Goal: Task Accomplishment & Management: Manage account settings

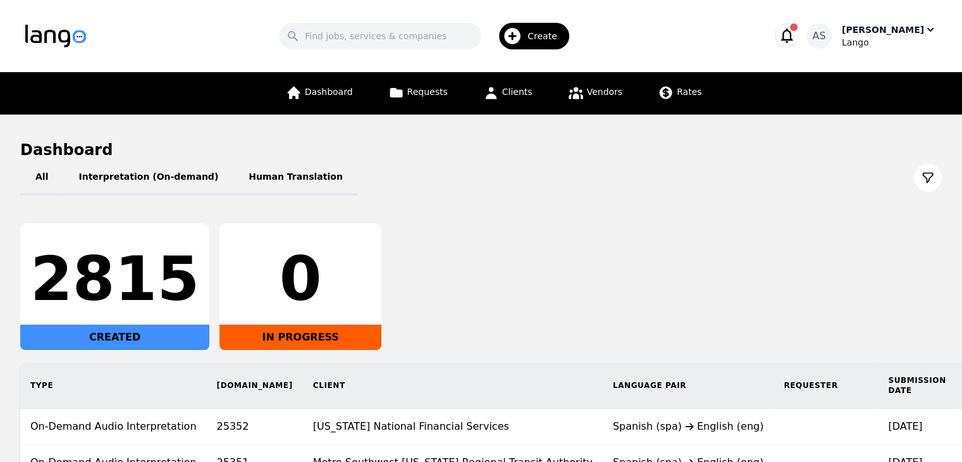
click at [918, 36] on div "Lango" at bounding box center [889, 42] width 95 height 13
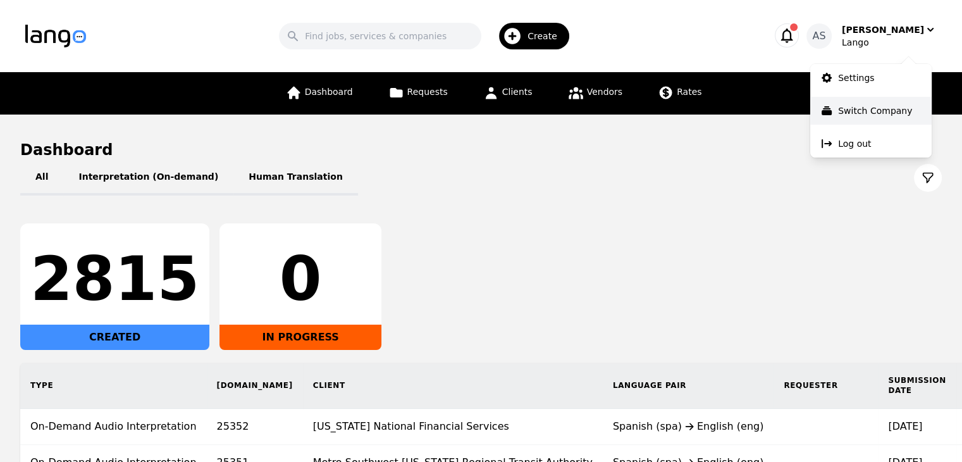
click at [891, 99] on button "Switch Company" at bounding box center [870, 111] width 121 height 28
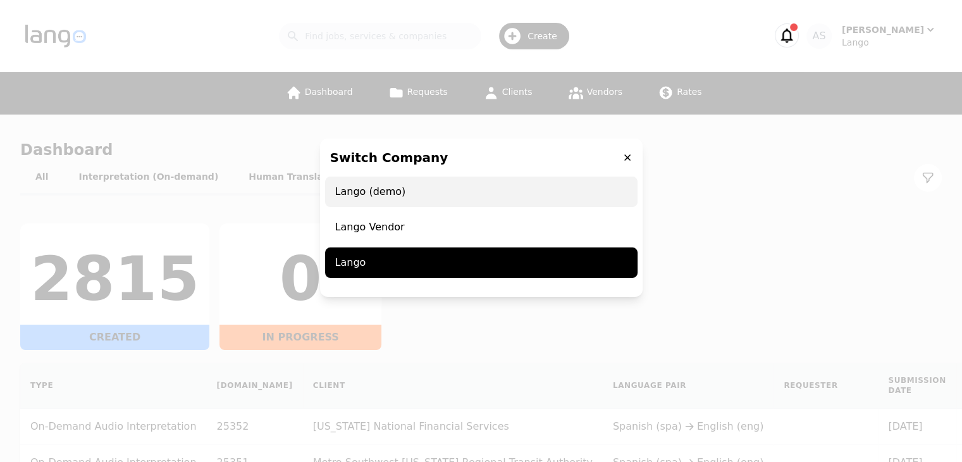
click at [499, 201] on span "Lango (demo)" at bounding box center [481, 191] width 312 height 30
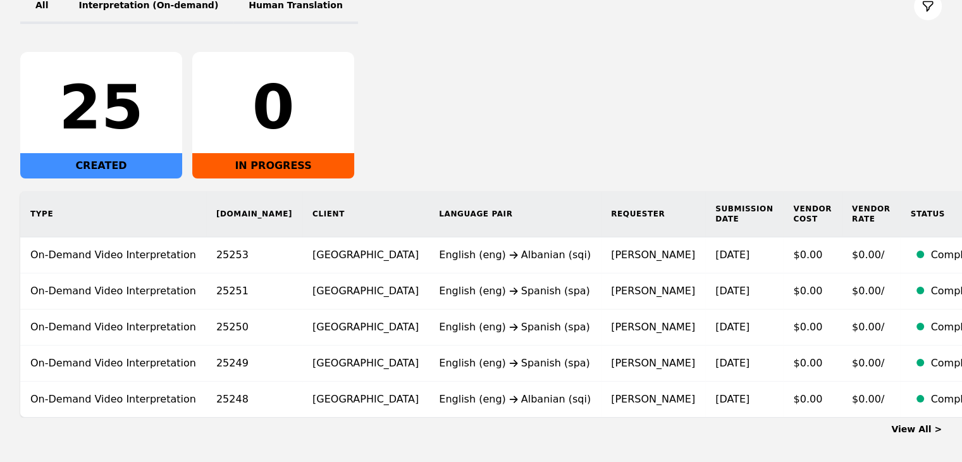
scroll to position [172, 0]
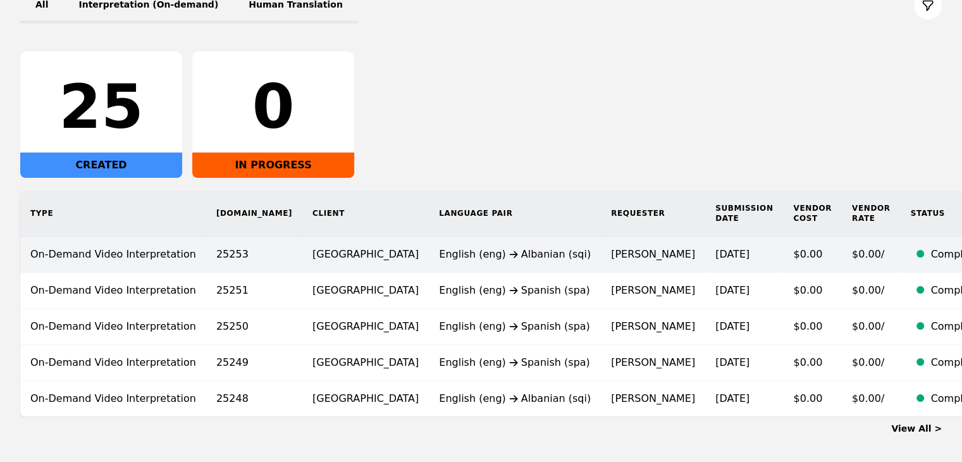
click at [534, 249] on td "English (eng) Albanian (sqi)" at bounding box center [515, 255] width 172 height 36
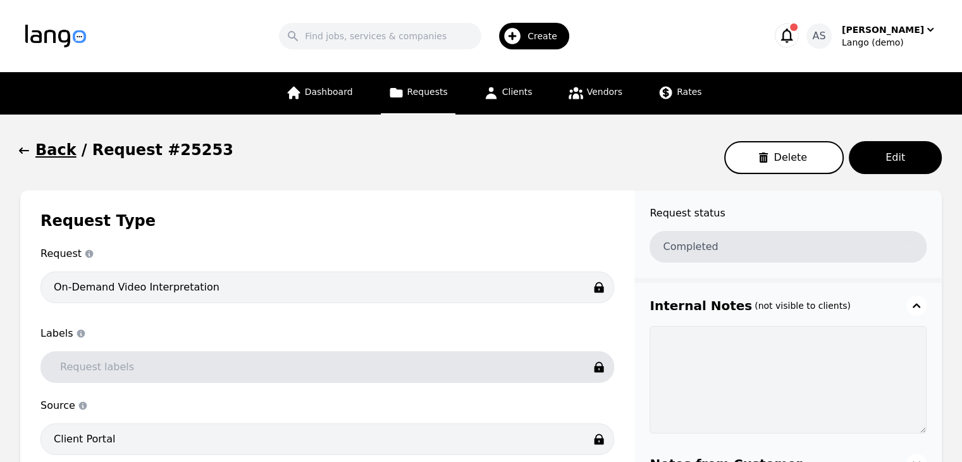
click at [28, 145] on icon "button" at bounding box center [24, 150] width 13 height 13
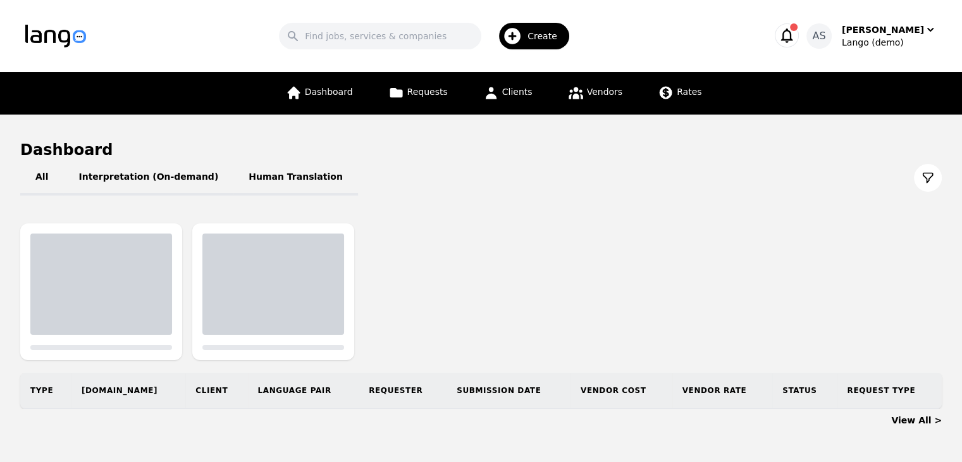
scroll to position [37, 0]
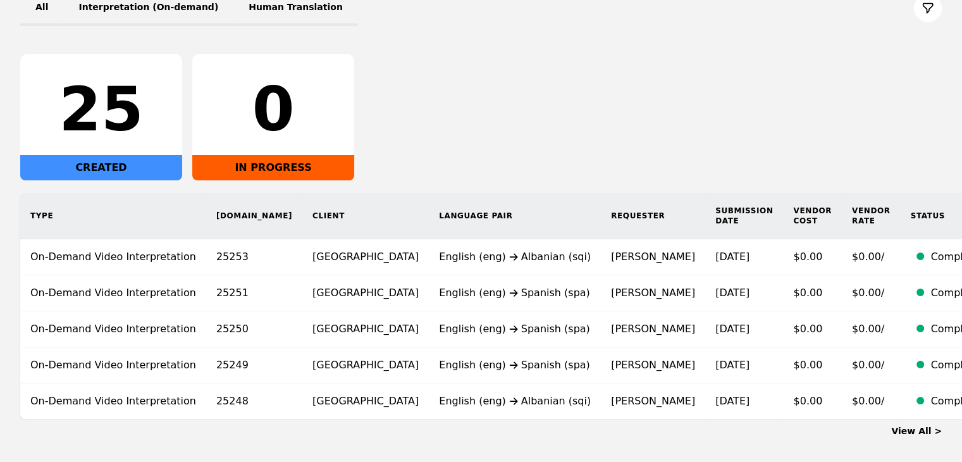
scroll to position [197, 0]
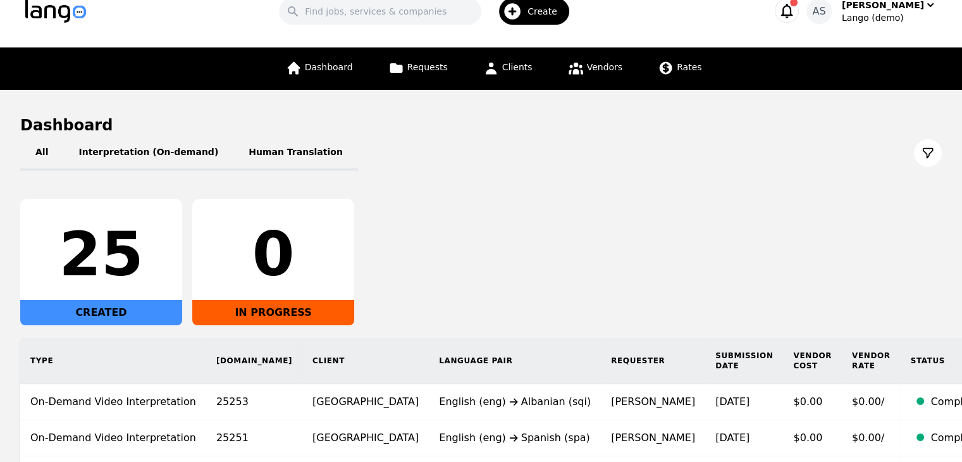
scroll to position [22, 0]
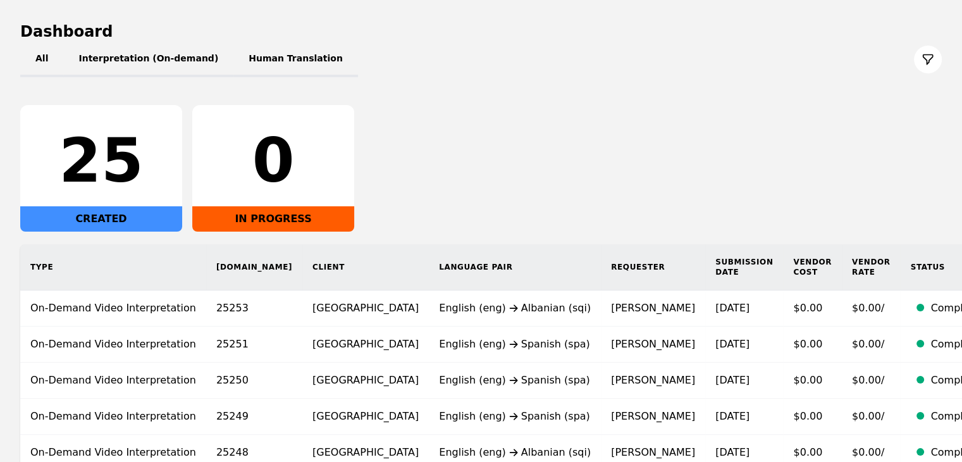
scroll to position [123, 0]
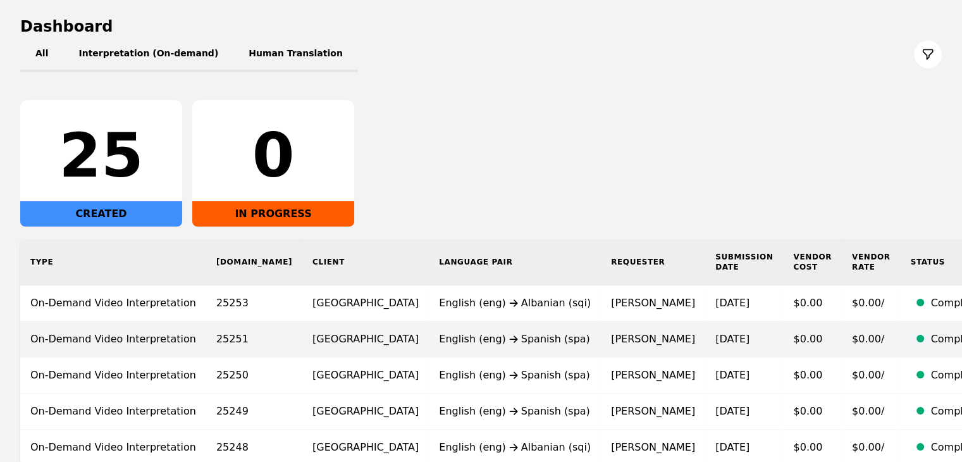
click at [517, 338] on div "English (eng) Spanish (spa)" at bounding box center [515, 338] width 152 height 15
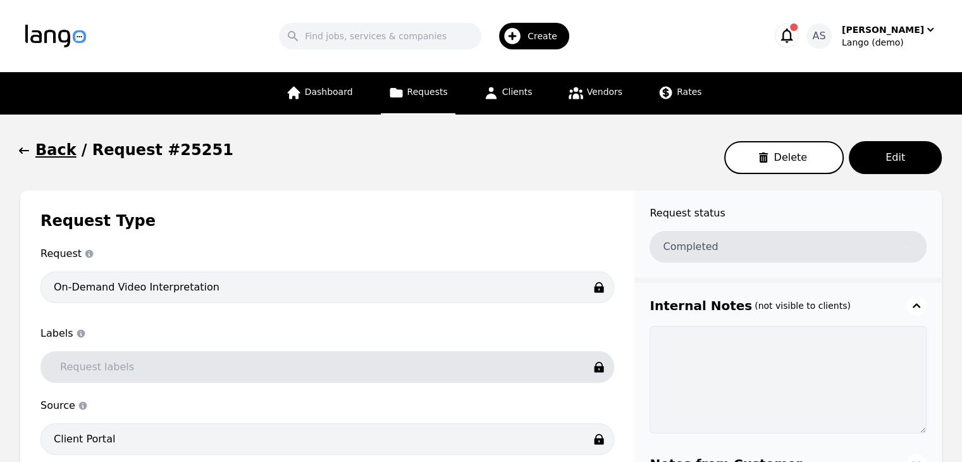
click at [32, 149] on button "Back" at bounding box center [48, 150] width 56 height 20
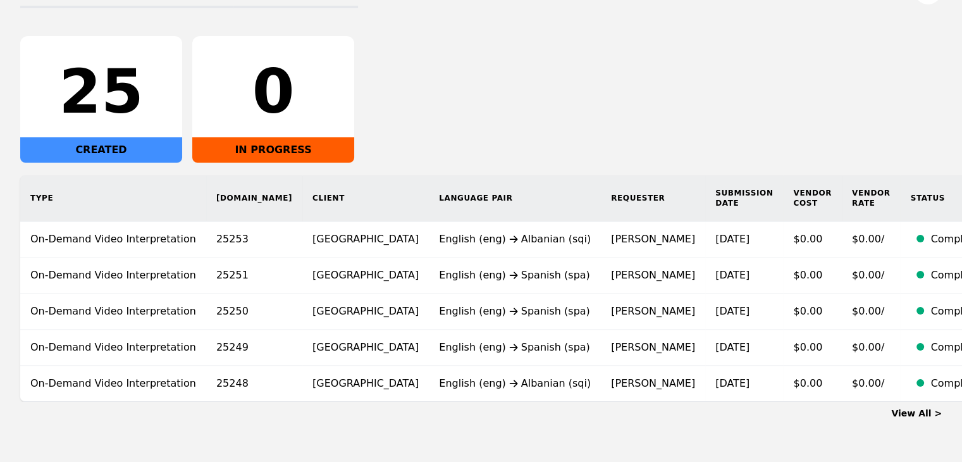
scroll to position [187, 0]
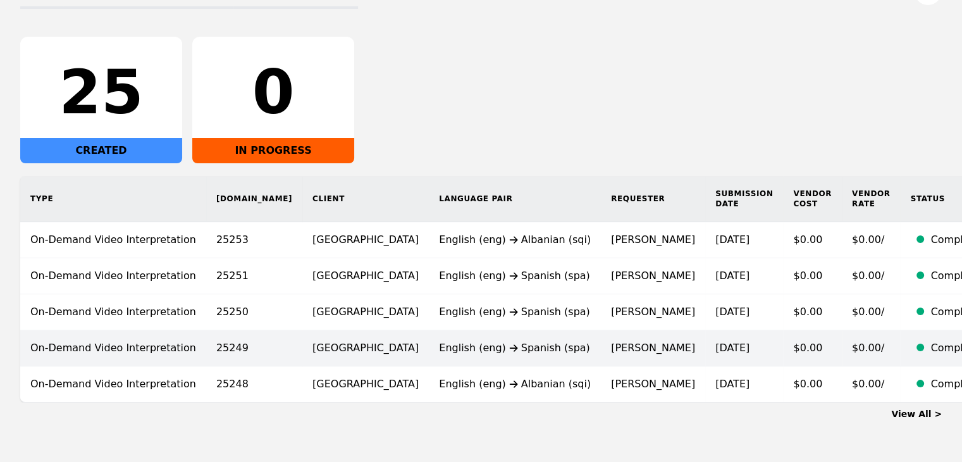
click at [524, 340] on div "English (eng) Spanish (spa)" at bounding box center [515, 347] width 152 height 15
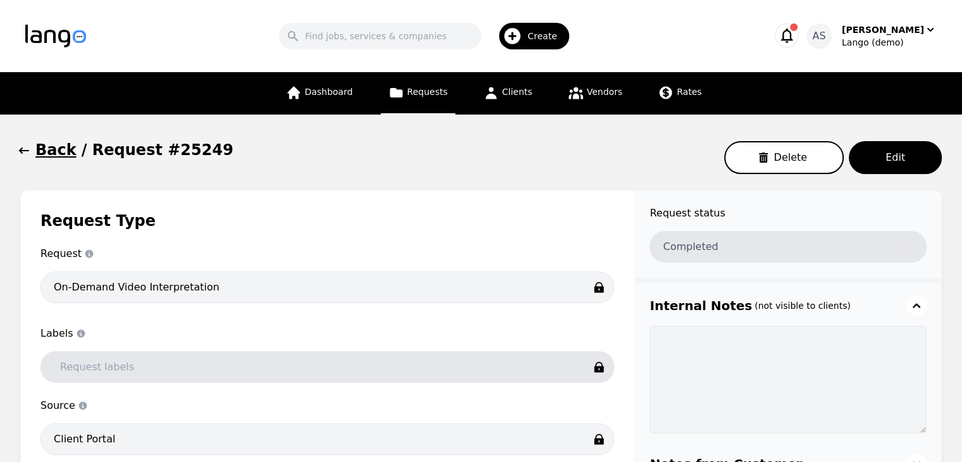
click at [28, 152] on icon "button" at bounding box center [24, 150] width 13 height 13
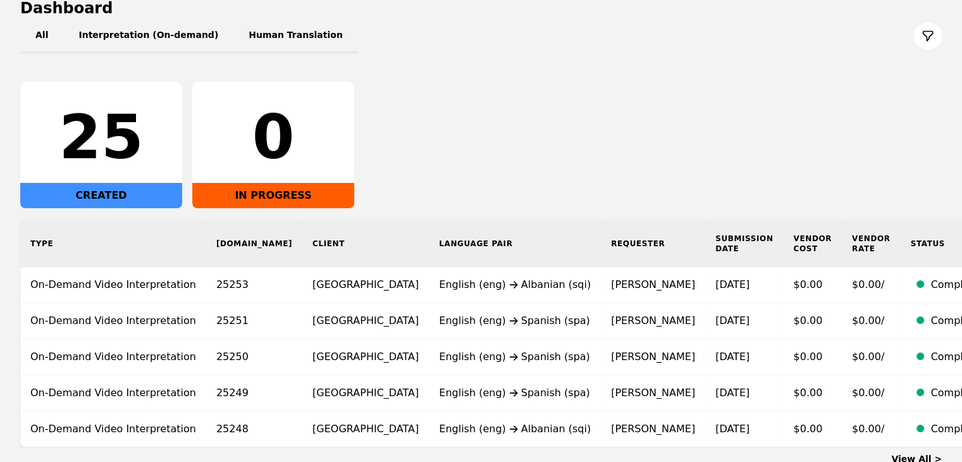
scroll to position [190, 0]
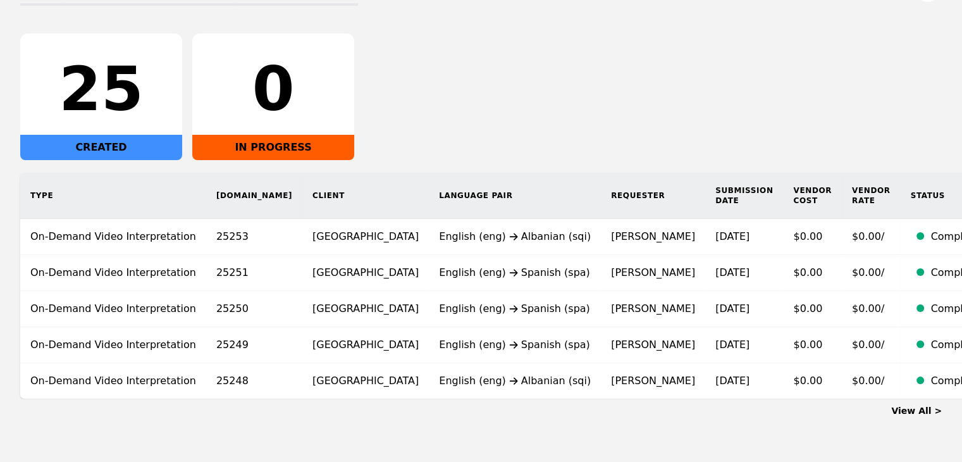
click at [920, 411] on link "View All >" at bounding box center [916, 410] width 51 height 10
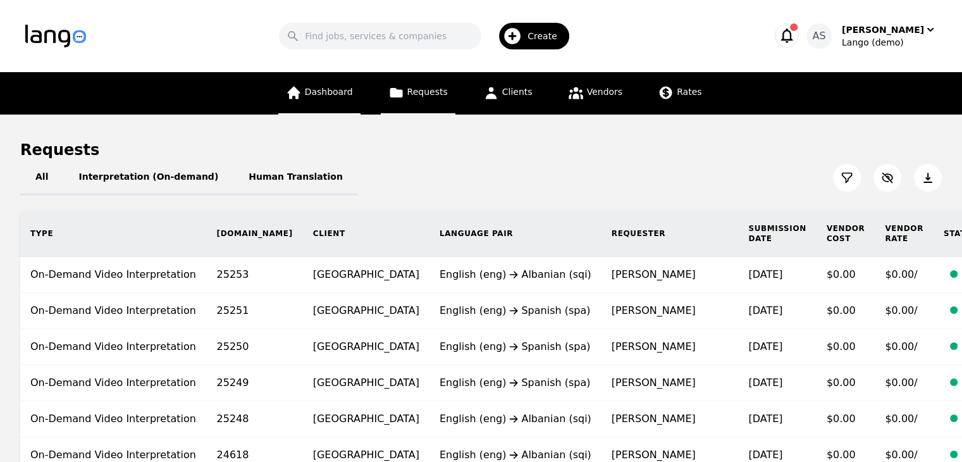
click at [327, 96] on span "Dashboard" at bounding box center [329, 92] width 48 height 10
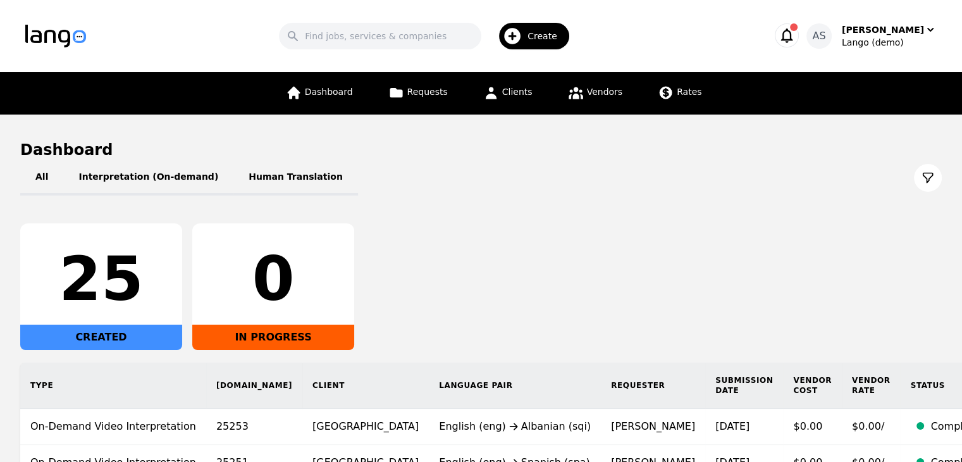
click at [796, 34] on icon "button" at bounding box center [787, 36] width 18 height 18
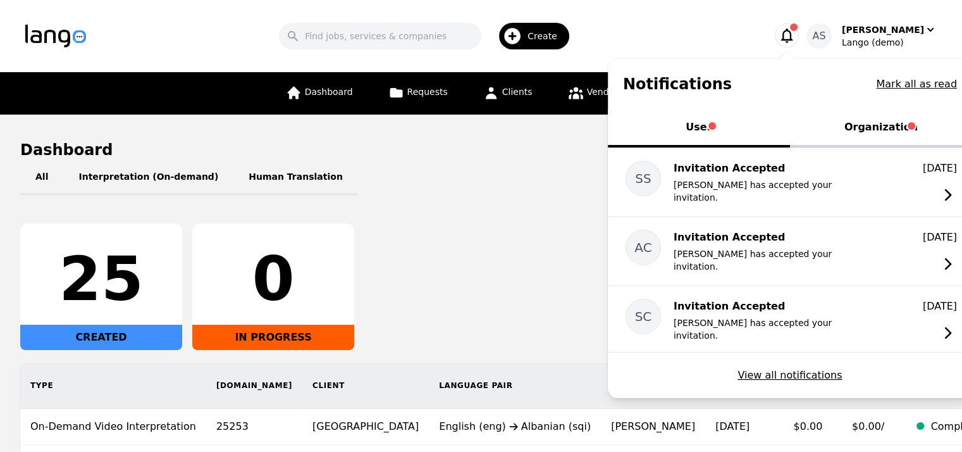
click at [796, 34] on icon "button" at bounding box center [787, 36] width 18 height 18
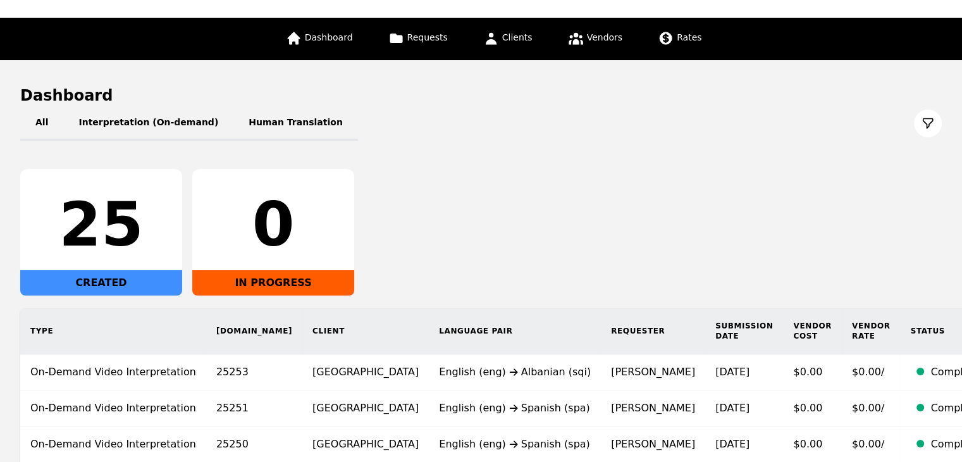
scroll to position [18, 0]
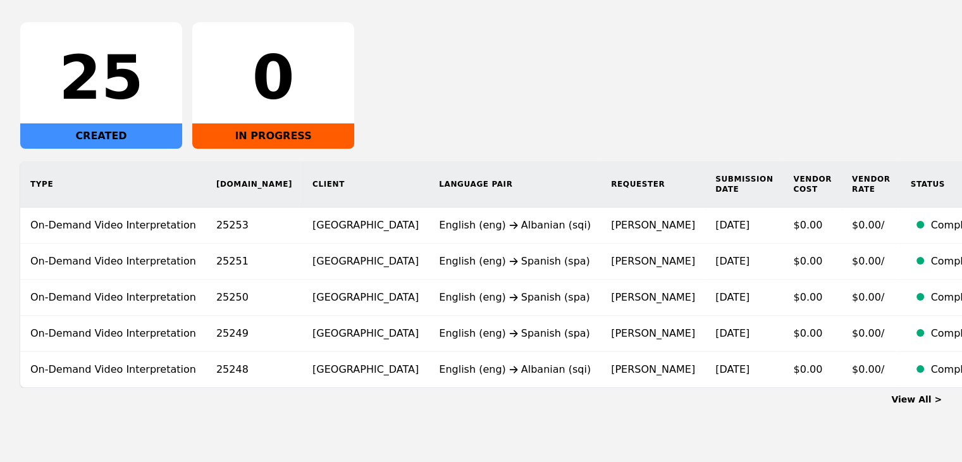
scroll to position [205, 0]
